Goal: Navigation & Orientation: Find specific page/section

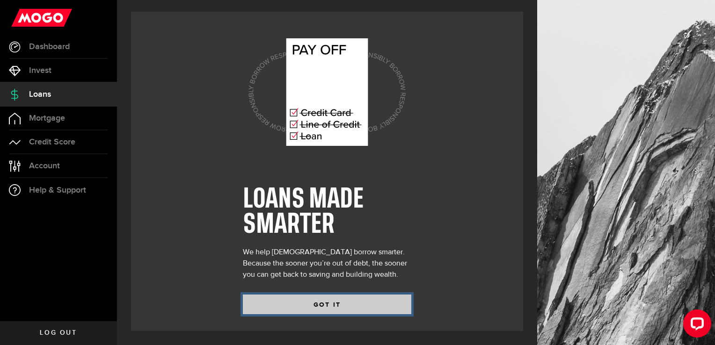
click at [348, 304] on button "GOT IT" at bounding box center [327, 305] width 169 height 20
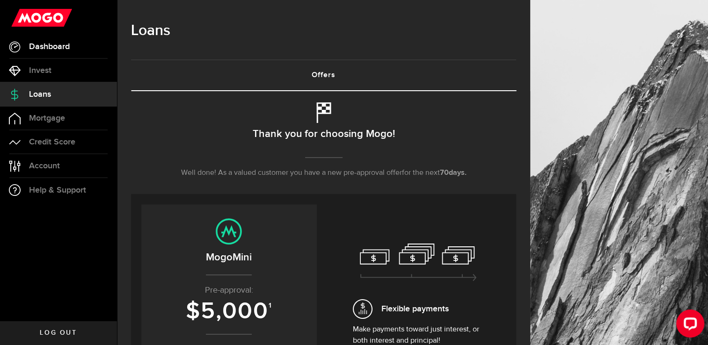
click at [36, 50] on span "Dashboard" at bounding box center [49, 47] width 41 height 8
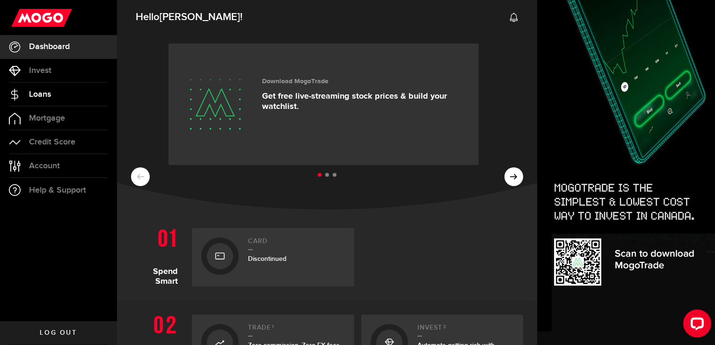
click at [32, 93] on span "Loans" at bounding box center [40, 94] width 22 height 8
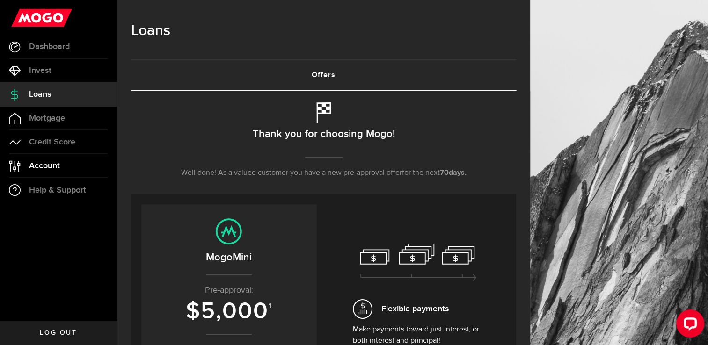
click at [41, 165] on span "Account" at bounding box center [44, 166] width 31 height 8
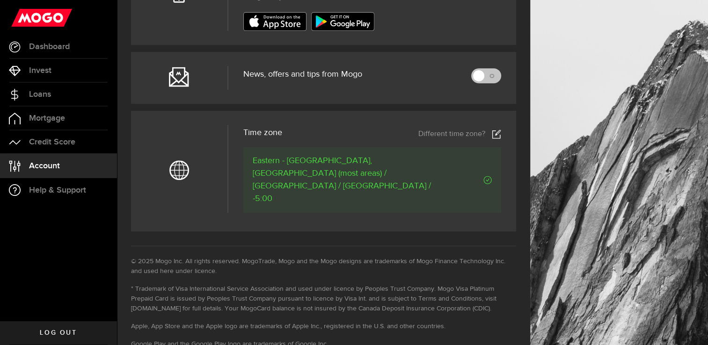
scroll to position [455, 0]
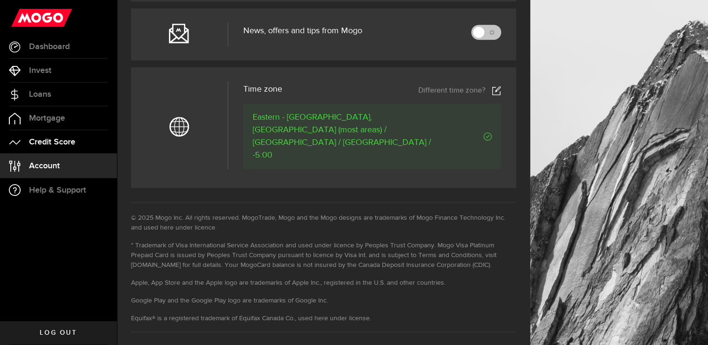
click at [40, 142] on span "Credit Score" at bounding box center [52, 142] width 46 height 8
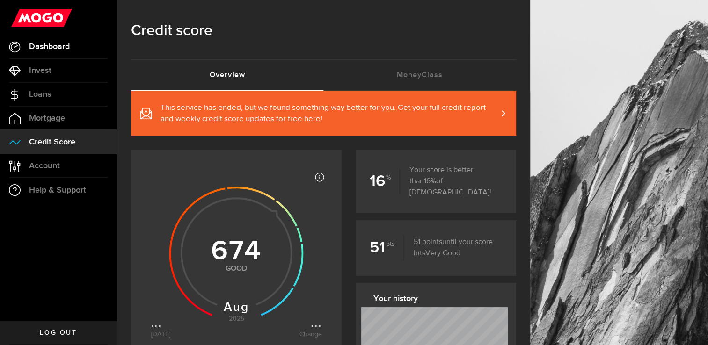
click at [34, 43] on span "Dashboard" at bounding box center [49, 47] width 41 height 8
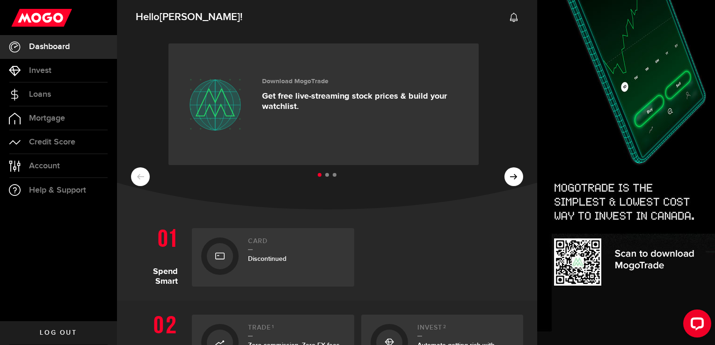
click at [499, 176] on ul at bounding box center [327, 175] width 392 height 12
click at [509, 179] on ul at bounding box center [327, 175] width 392 height 12
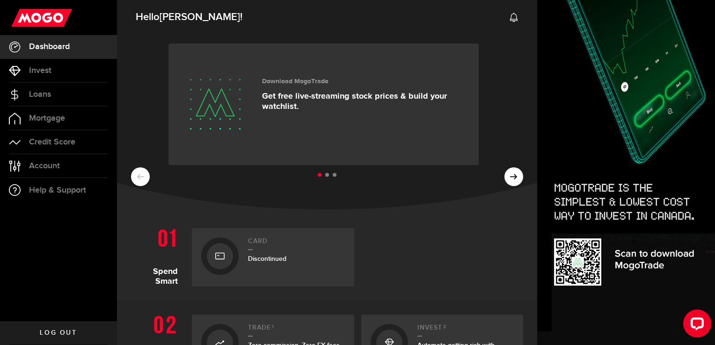
click at [509, 179] on ul at bounding box center [327, 175] width 392 height 12
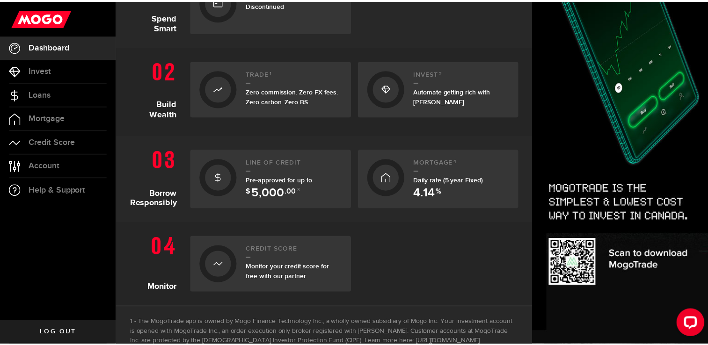
scroll to position [262, 0]
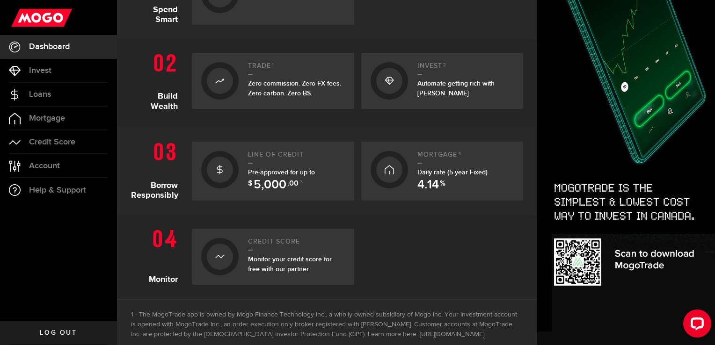
click at [268, 169] on span "Pre-approved for up to $ 5,000 .00 3" at bounding box center [281, 178] width 67 height 18
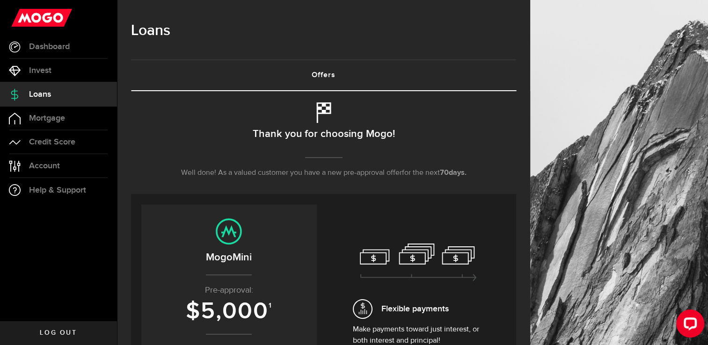
click at [158, 36] on h1 "Loans" at bounding box center [323, 31] width 385 height 24
click at [44, 49] on span "Dashboard" at bounding box center [49, 47] width 41 height 8
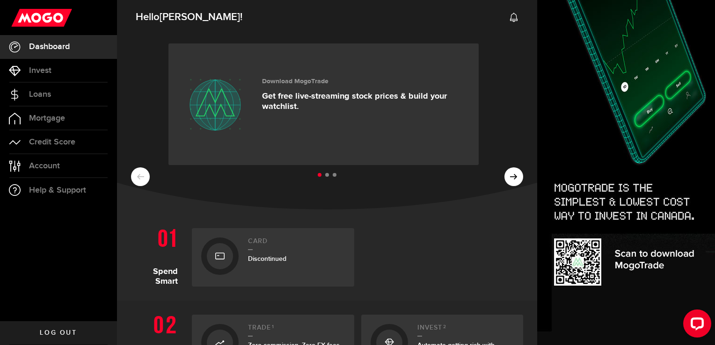
click at [508, 172] on ul at bounding box center [327, 175] width 392 height 12
click at [349, 157] on link "Download MogoTrade Get free live-streaming stock prices & build your watchlist." at bounding box center [324, 105] width 310 height 122
click at [324, 174] on ul at bounding box center [327, 175] width 392 height 12
click at [325, 175] on li at bounding box center [327, 175] width 4 height 4
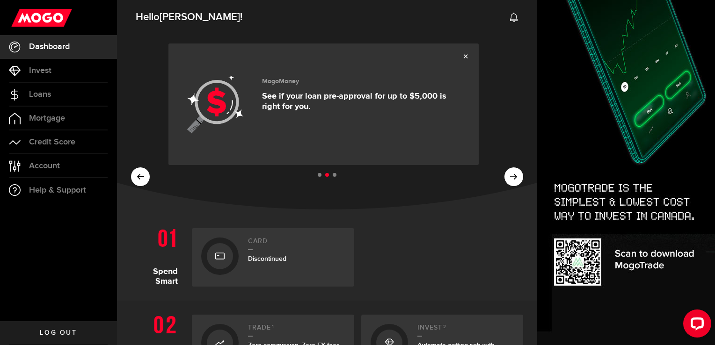
click at [333, 175] on li at bounding box center [335, 175] width 4 height 4
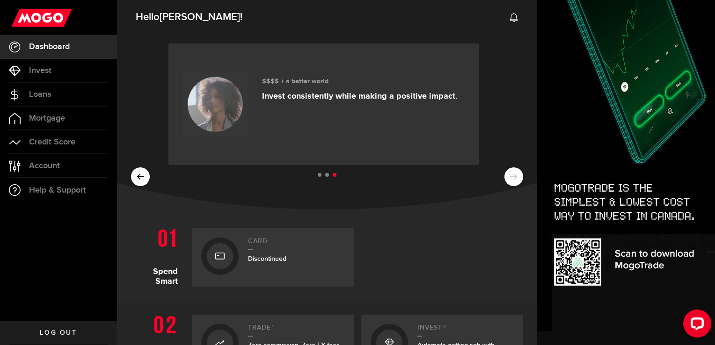
click at [137, 178] on ul at bounding box center [327, 175] width 392 height 12
click at [140, 177] on ul at bounding box center [327, 175] width 392 height 12
click at [41, 165] on span "Account" at bounding box center [44, 166] width 31 height 8
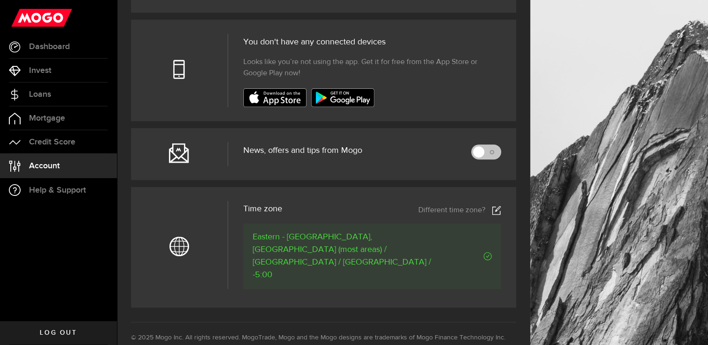
scroll to position [349, 0]
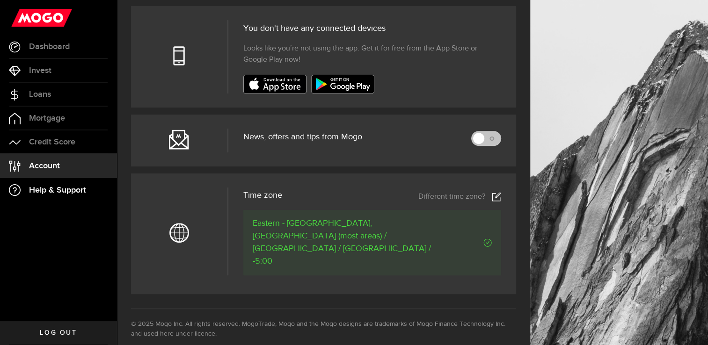
click at [39, 189] on span "Help & Support" at bounding box center [57, 190] width 57 height 8
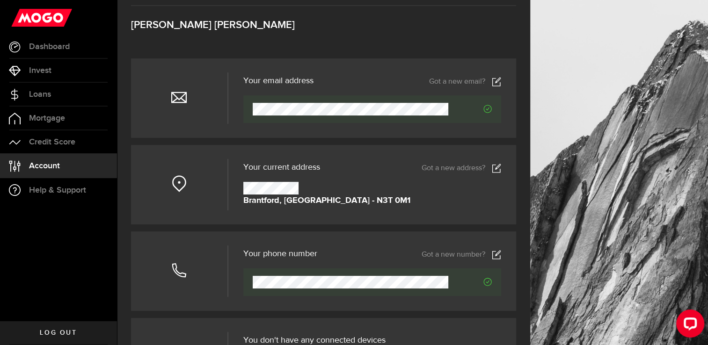
scroll to position [0, 0]
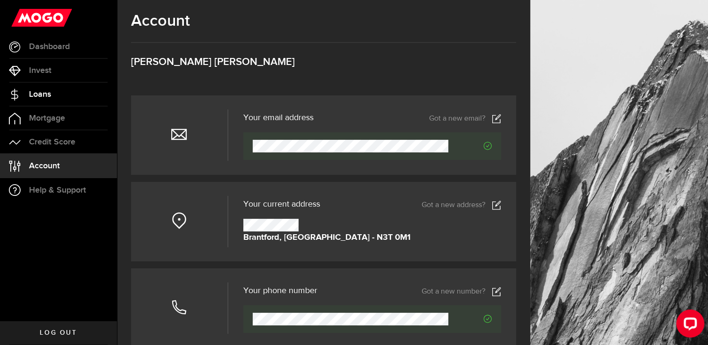
click at [37, 90] on span "Loans" at bounding box center [40, 94] width 22 height 8
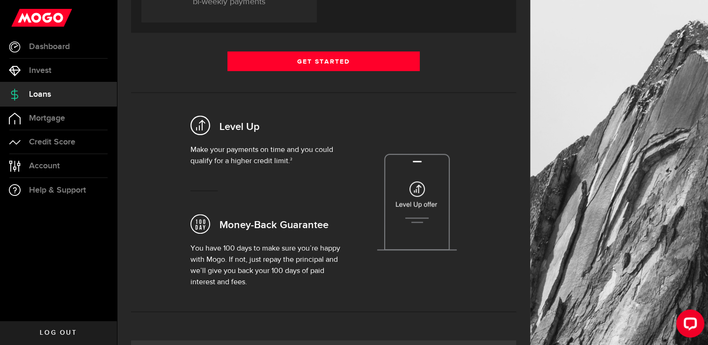
scroll to position [382, 0]
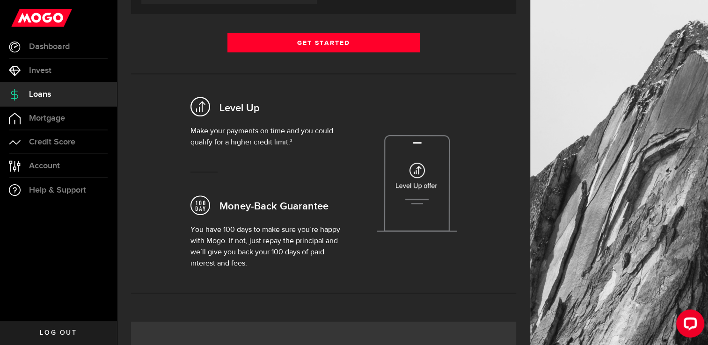
click at [56, 327] on link "Log out" at bounding box center [58, 333] width 117 height 23
